Goal: Task Accomplishment & Management: Use online tool/utility

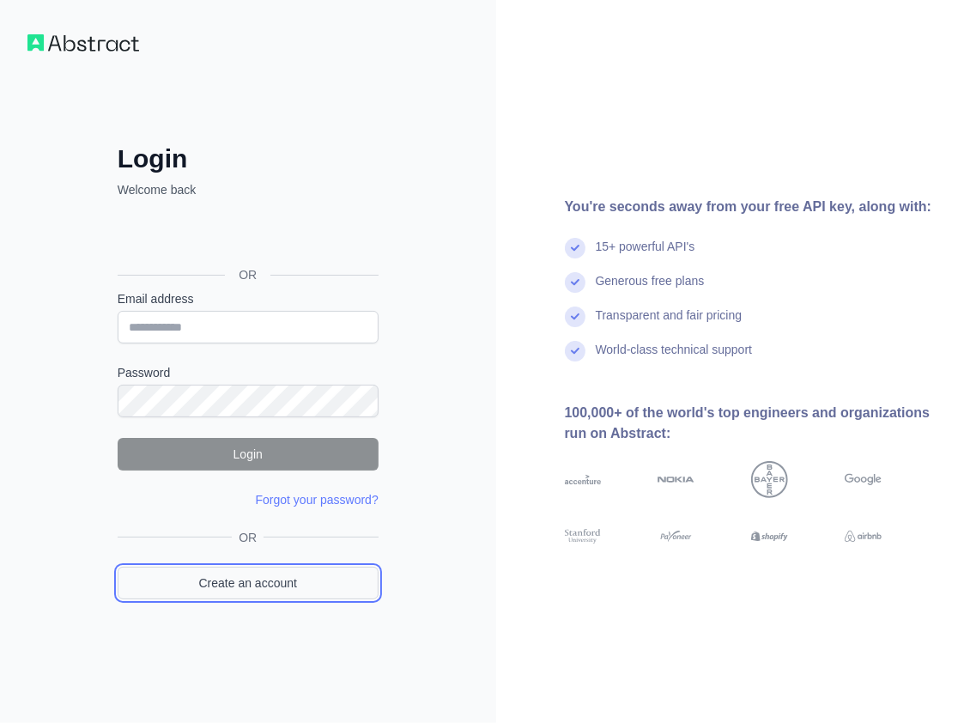
click at [321, 589] on link "Create an account" at bounding box center [248, 583] width 261 height 33
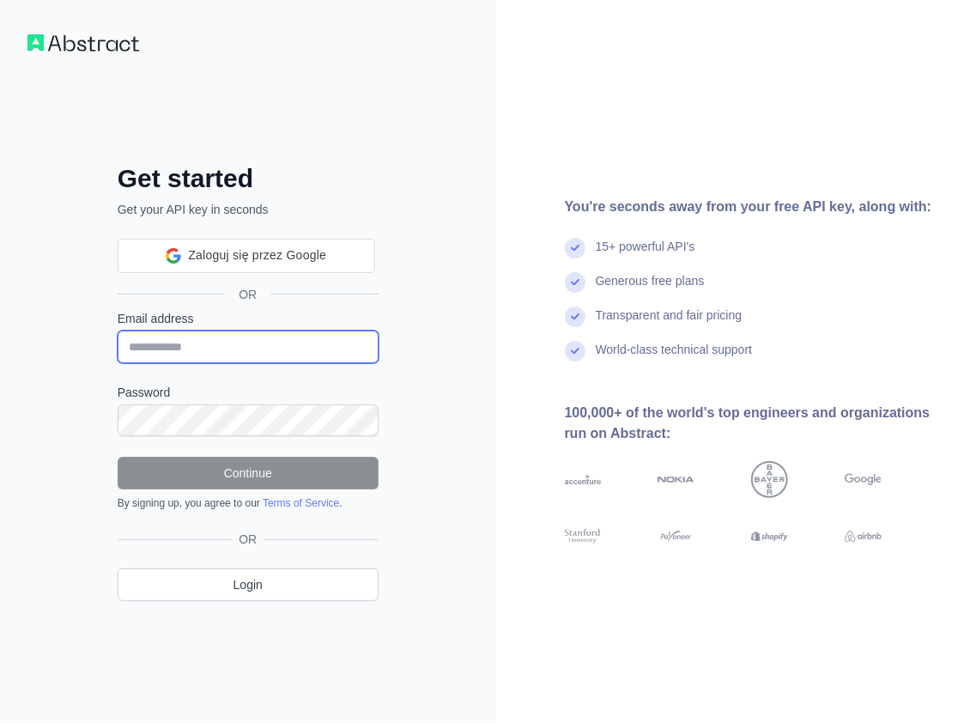
click at [275, 345] on input "Email address" at bounding box center [248, 347] width 261 height 33
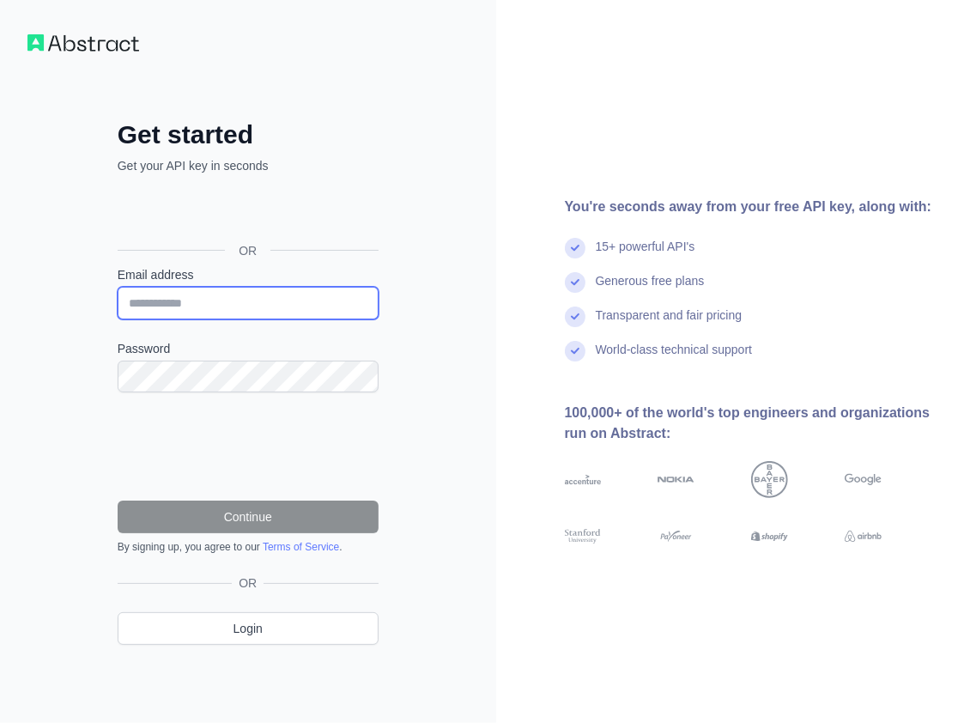
paste input "**********"
type input "**********"
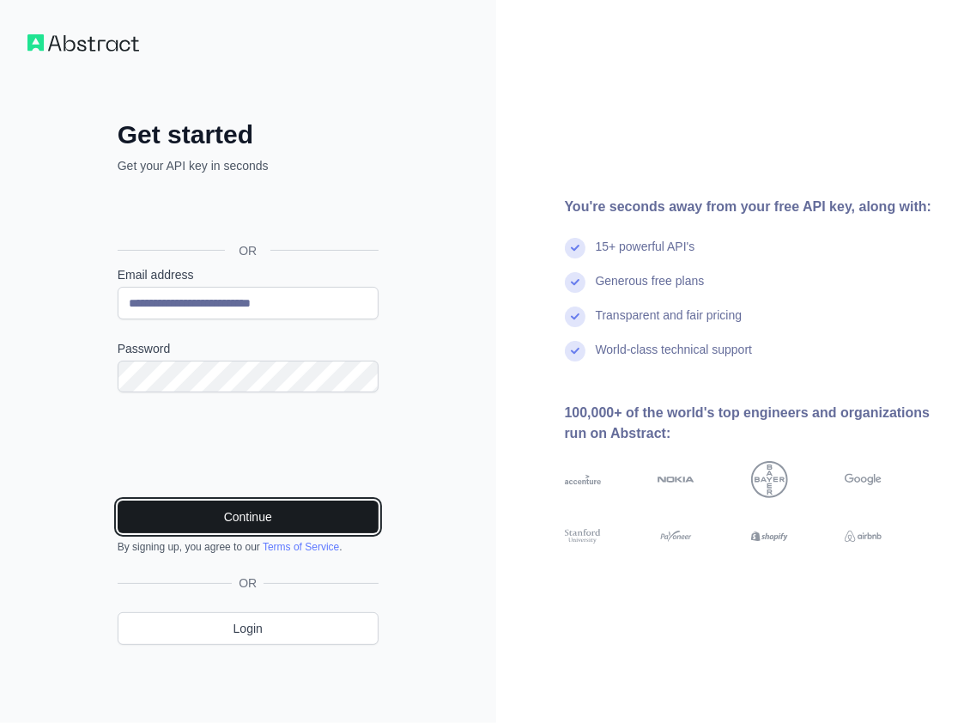
click at [249, 513] on button "Continue" at bounding box center [248, 517] width 261 height 33
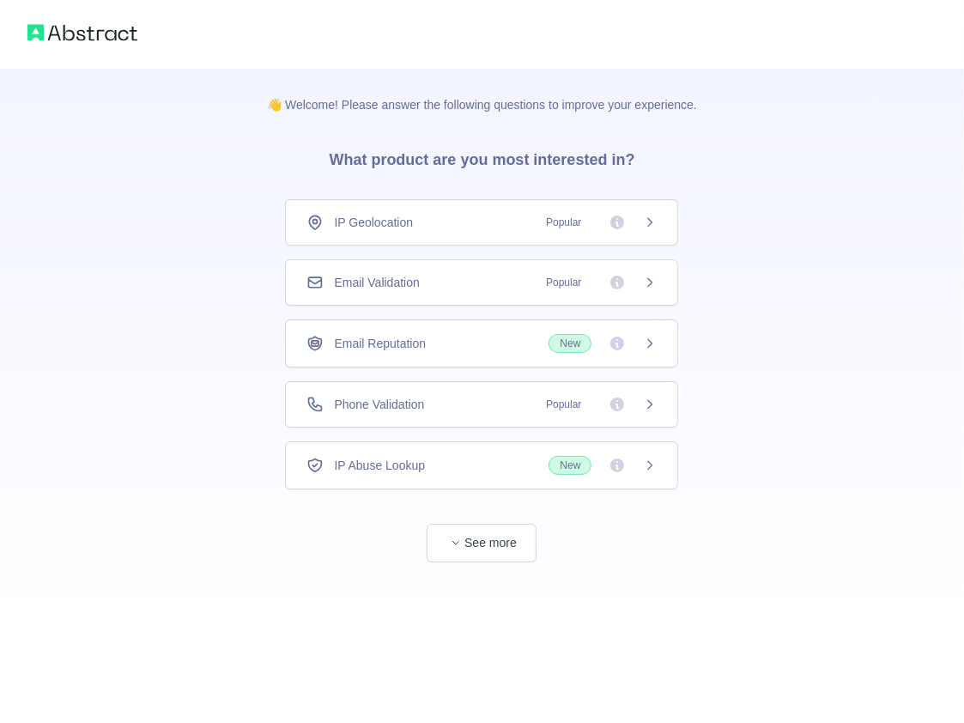
click at [452, 285] on div "Email Validation Popular" at bounding box center [482, 282] width 350 height 17
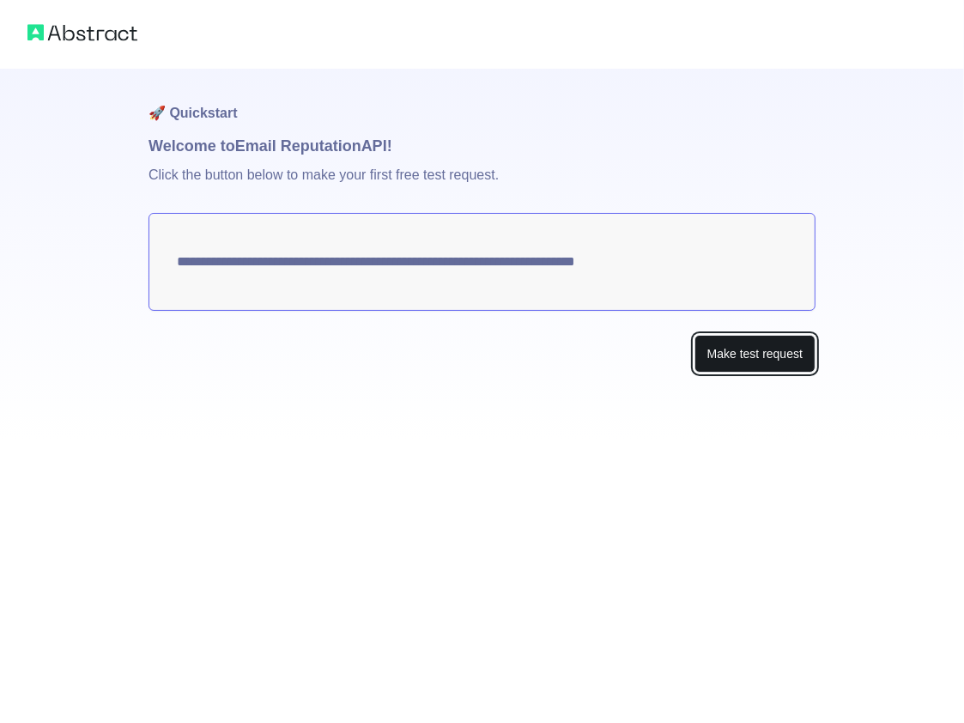
click at [728, 352] on button "Make test request" at bounding box center [755, 354] width 121 height 39
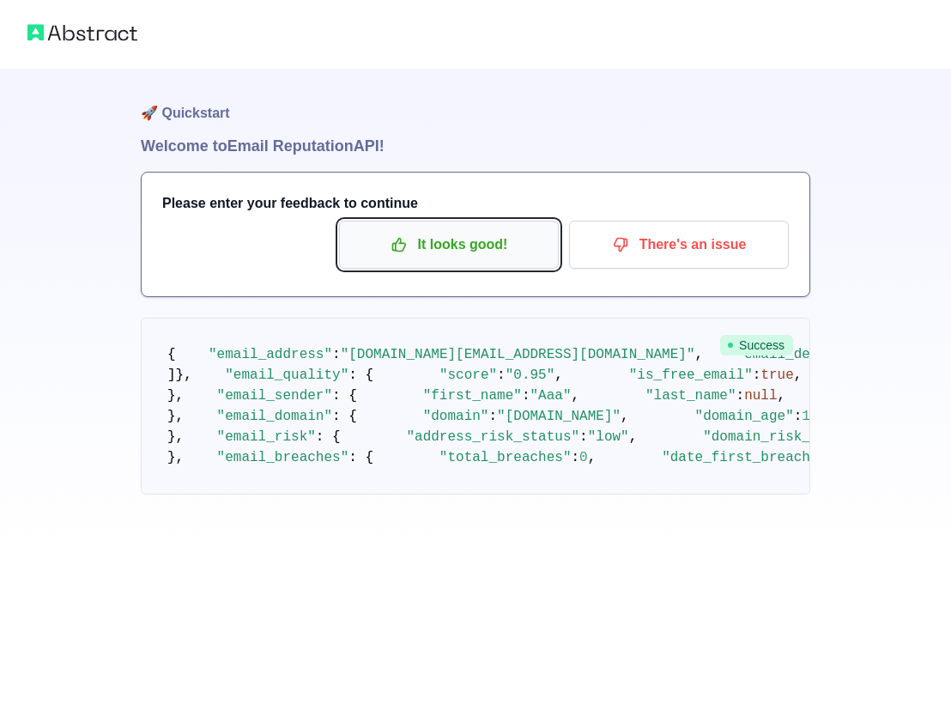
click at [423, 237] on p "It looks good!" at bounding box center [449, 244] width 194 height 29
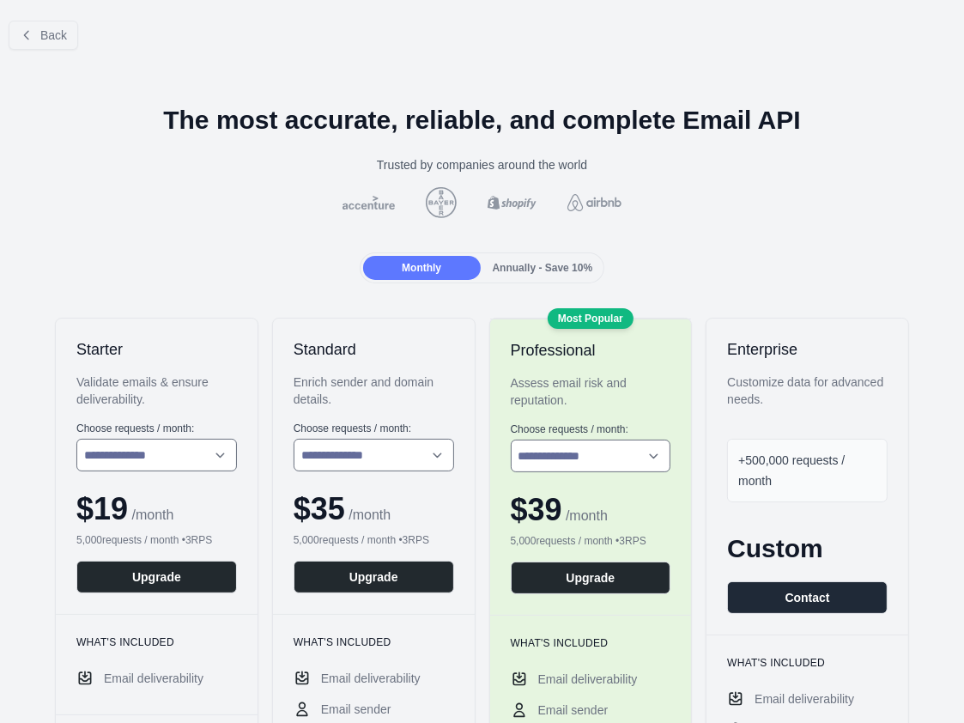
click at [48, 51] on div "Back" at bounding box center [482, 35] width 964 height 57
click at [54, 39] on span "Back" at bounding box center [53, 35] width 27 height 14
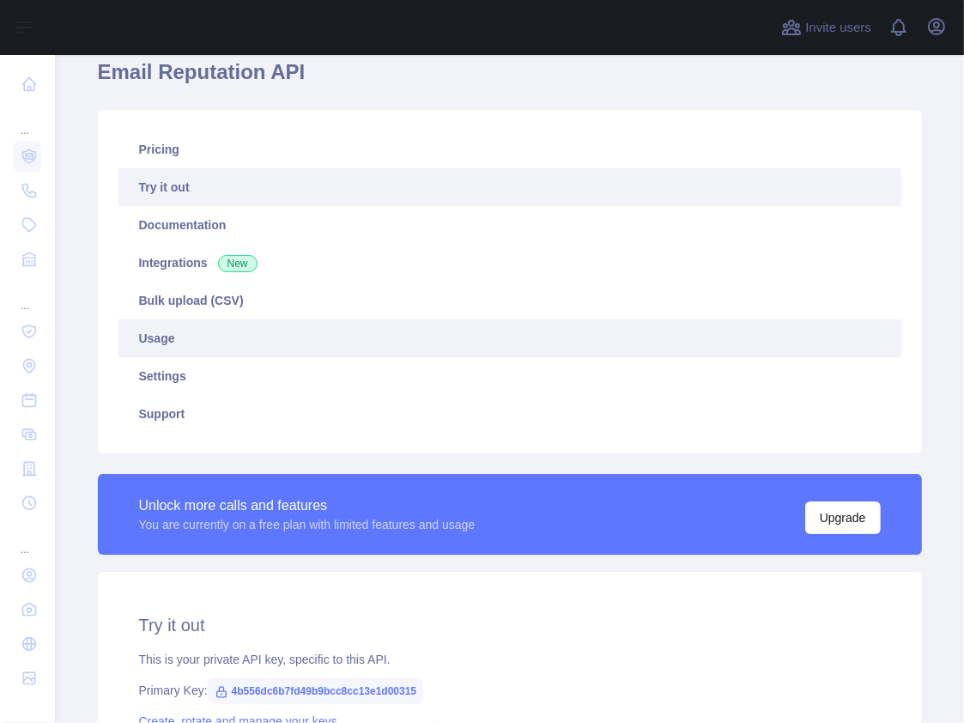
scroll to position [343, 0]
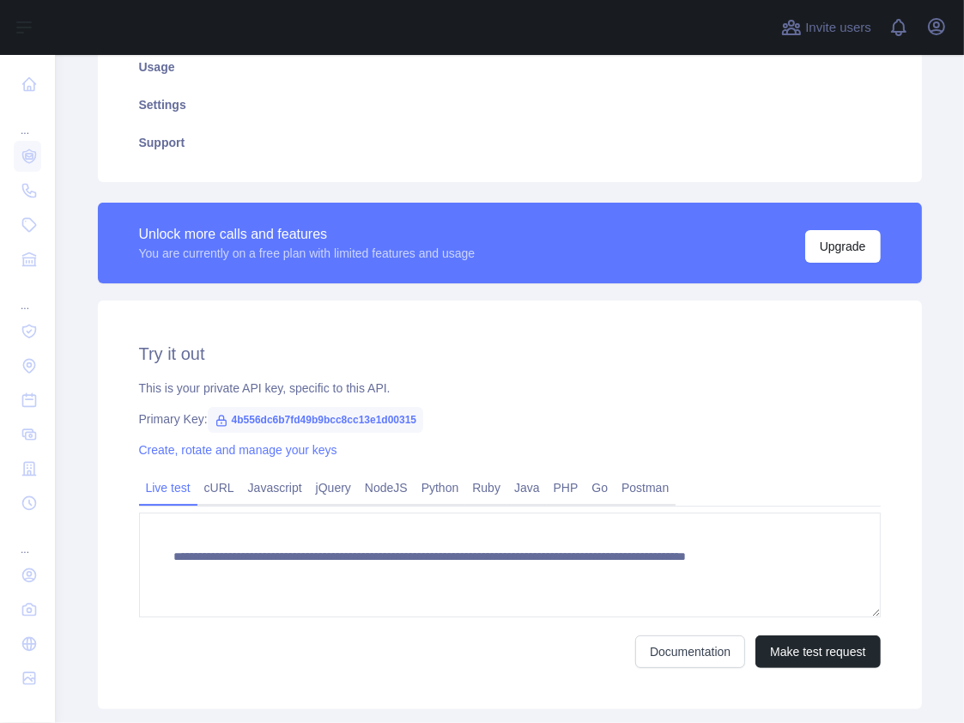
click at [380, 420] on span "4b556dc6b7fd49b9bcc8cc13e1d00315" at bounding box center [316, 420] width 216 height 26
copy span "4b556dc6b7fd49b9bcc8cc13e1d00315"
click at [618, 20] on div at bounding box center [413, 27] width 689 height 55
